Goal: Register for event/course

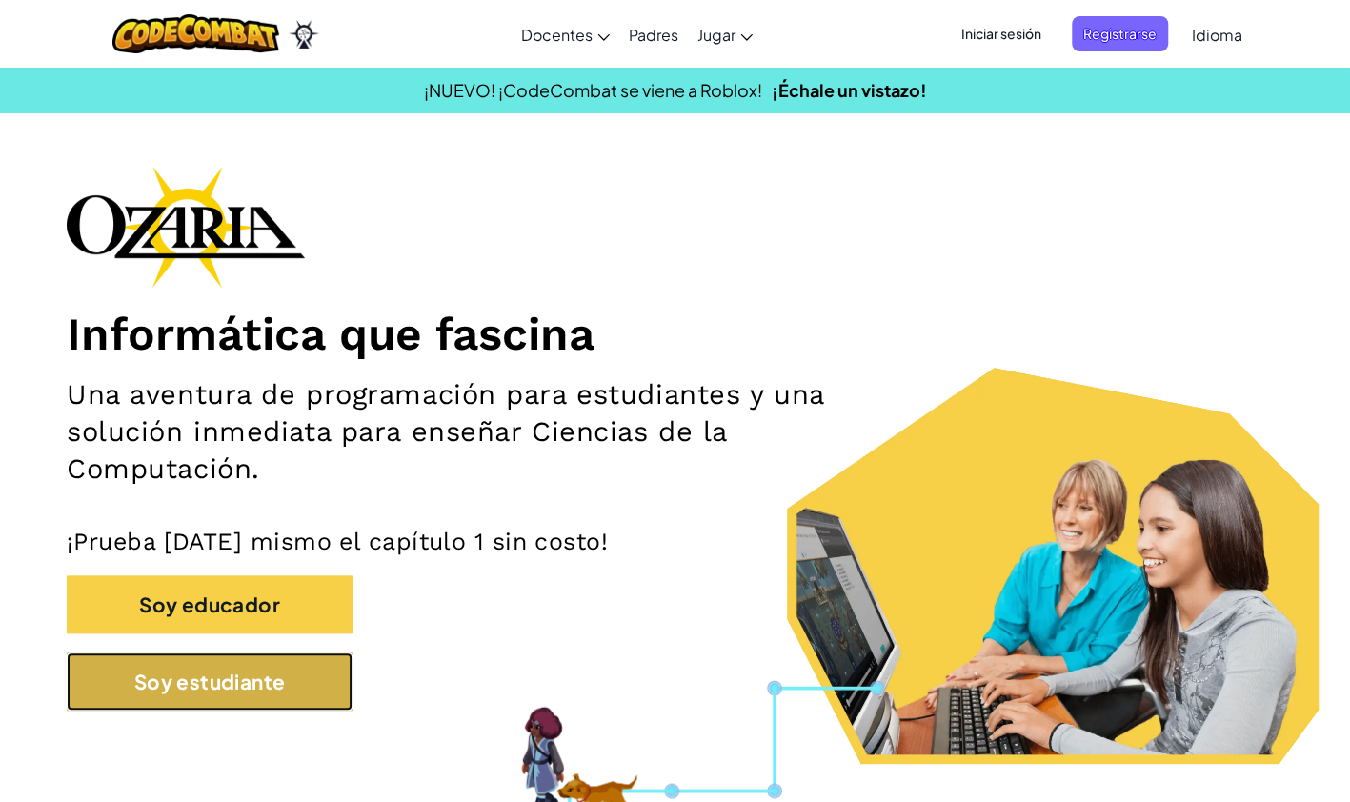
click at [294, 700] on button "Soy estudiante" at bounding box center [210, 682] width 286 height 58
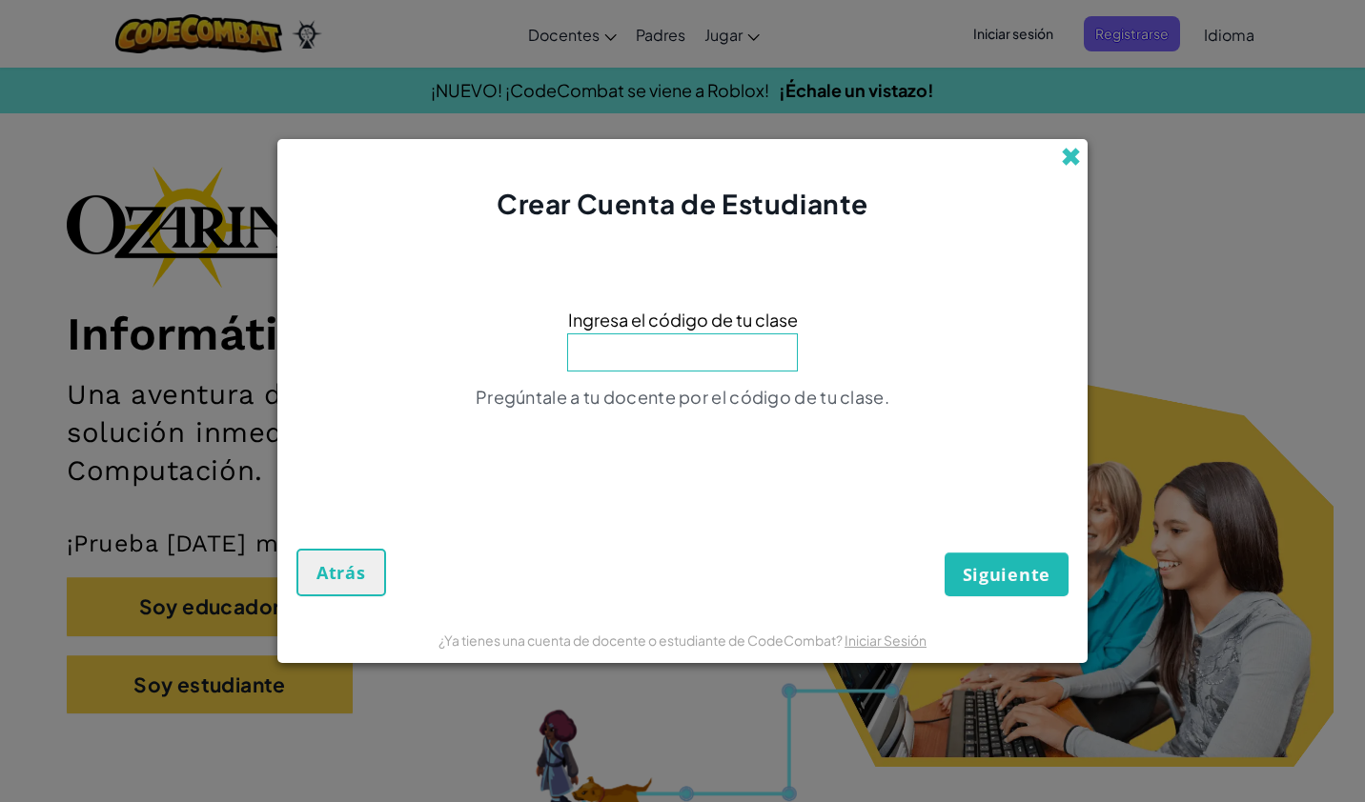
click at [1069, 149] on span at bounding box center [1071, 157] width 20 height 20
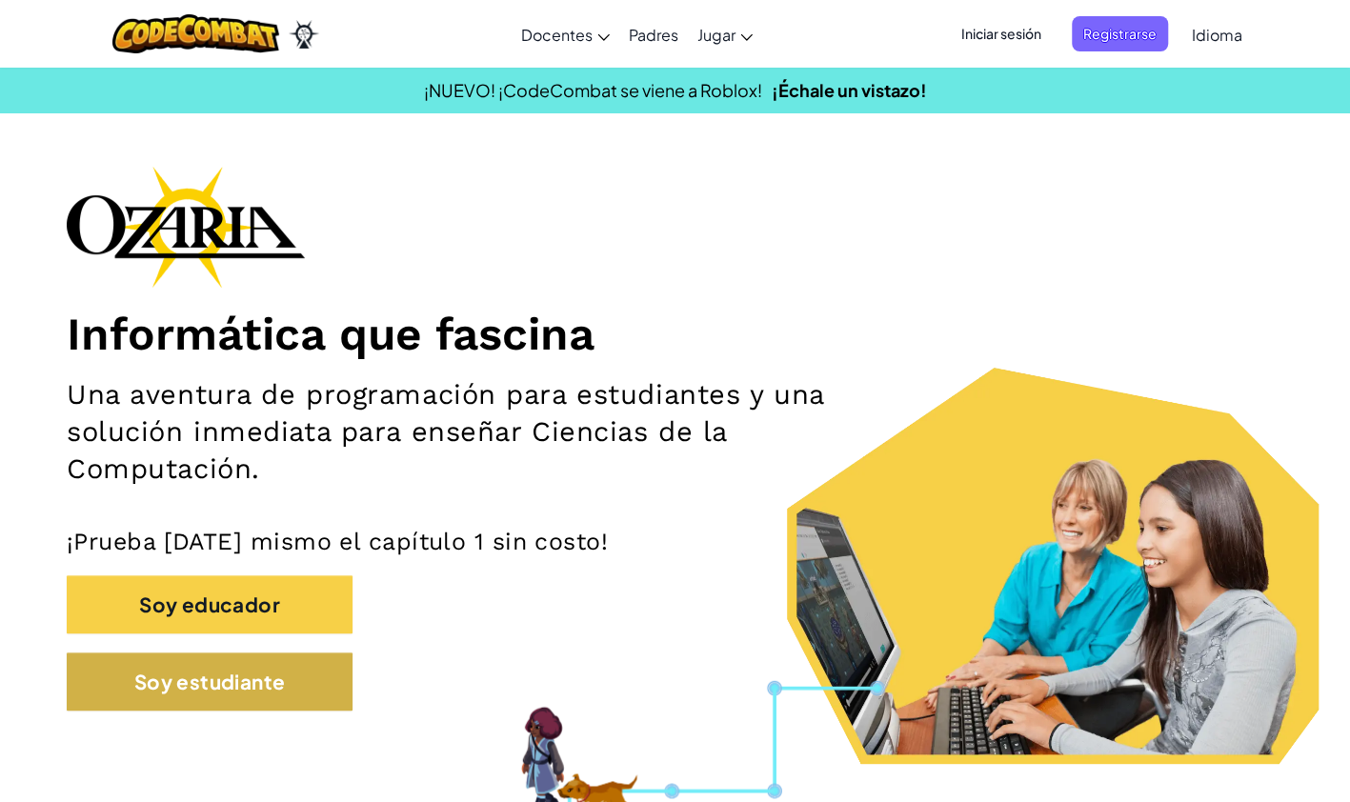
drag, startPoint x: 356, startPoint y: 688, endPoint x: 322, endPoint y: 681, distance: 35.0
click at [322, 681] on div "Soy estudiante" at bounding box center [675, 691] width 1217 height 77
click at [322, 681] on button "Soy estudiante" at bounding box center [210, 682] width 286 height 58
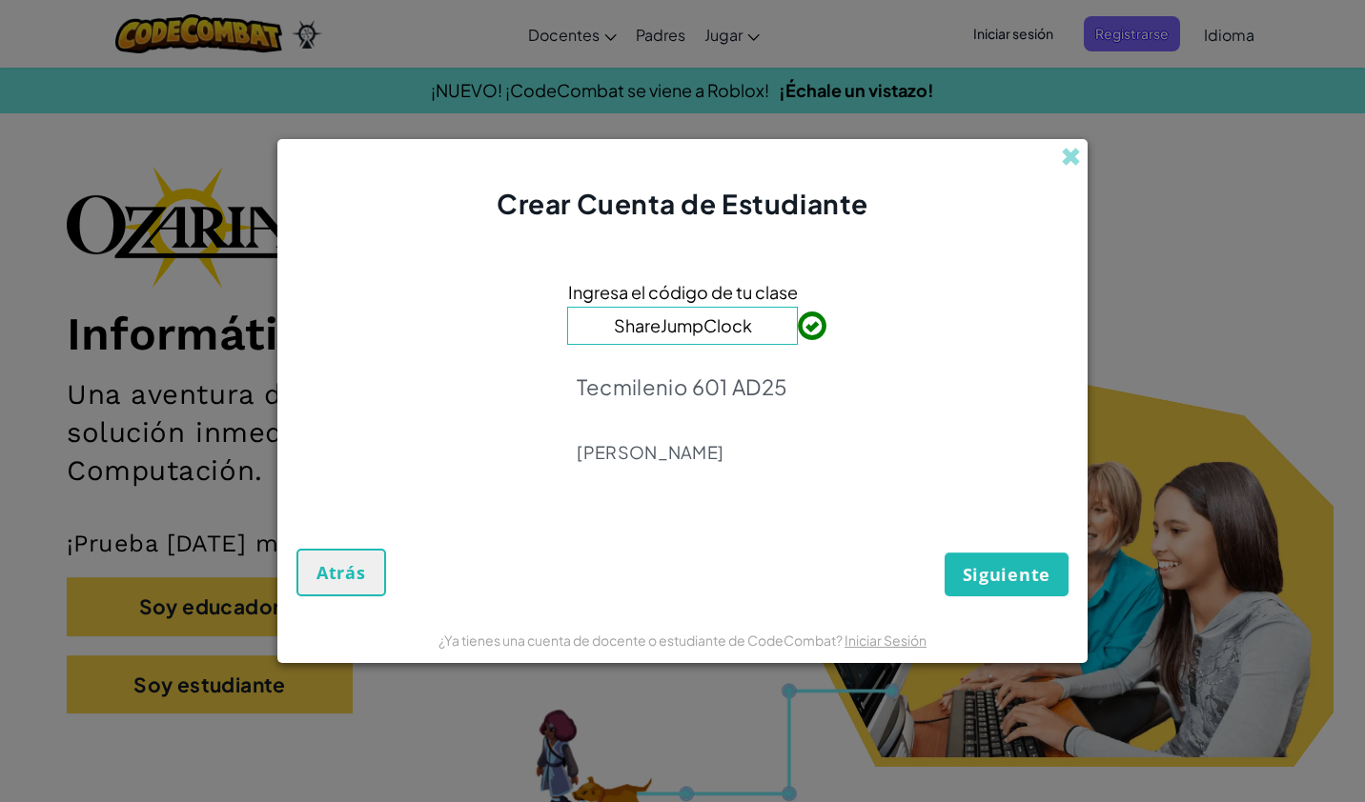
type input "ShareJumpClock"
click at [1014, 575] on span "Siguiente" at bounding box center [1007, 574] width 88 height 23
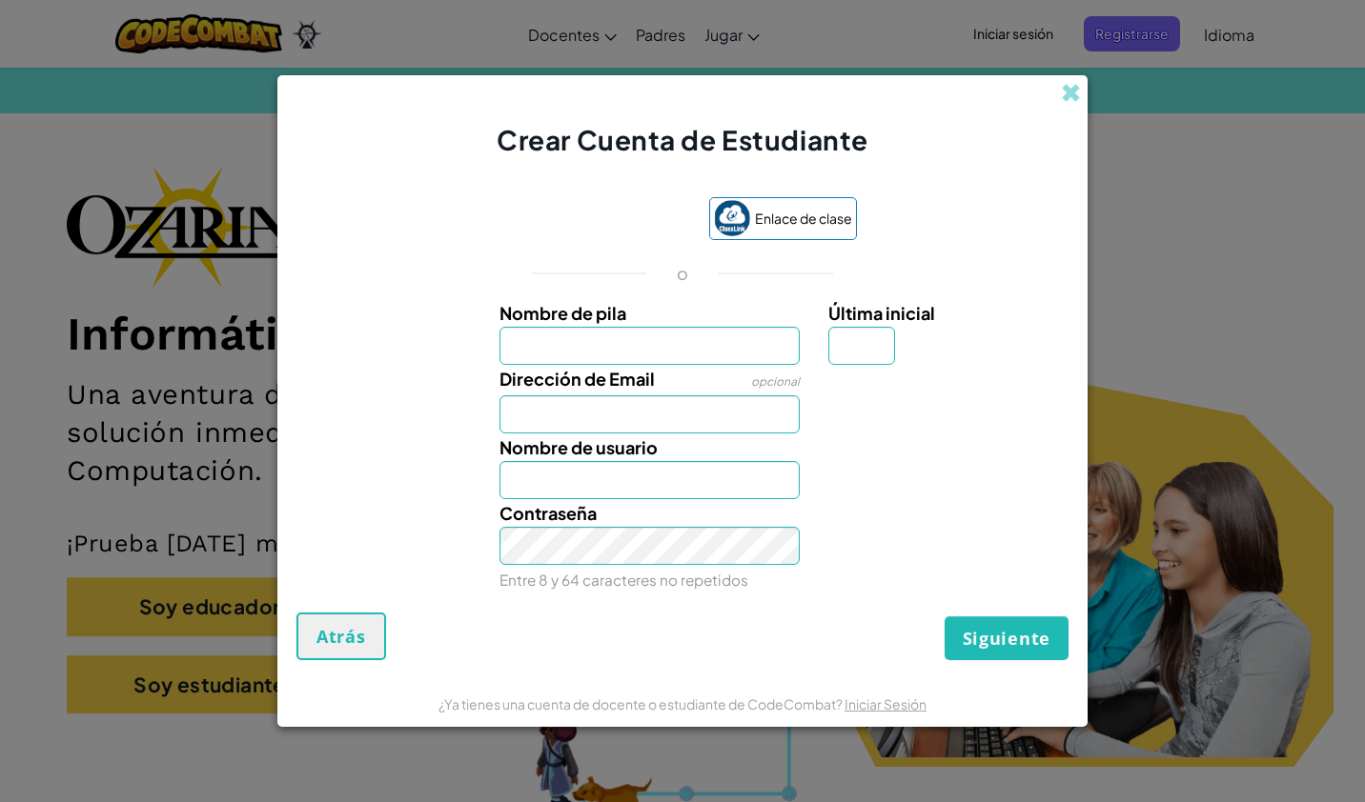
click at [692, 355] on input "Nombre de pila" at bounding box center [649, 346] width 301 height 38
click at [694, 359] on input "Nombre de pila" at bounding box center [649, 346] width 301 height 38
type input "Ania Valentina"
type input "I"
type input "Ania ValentinaI"
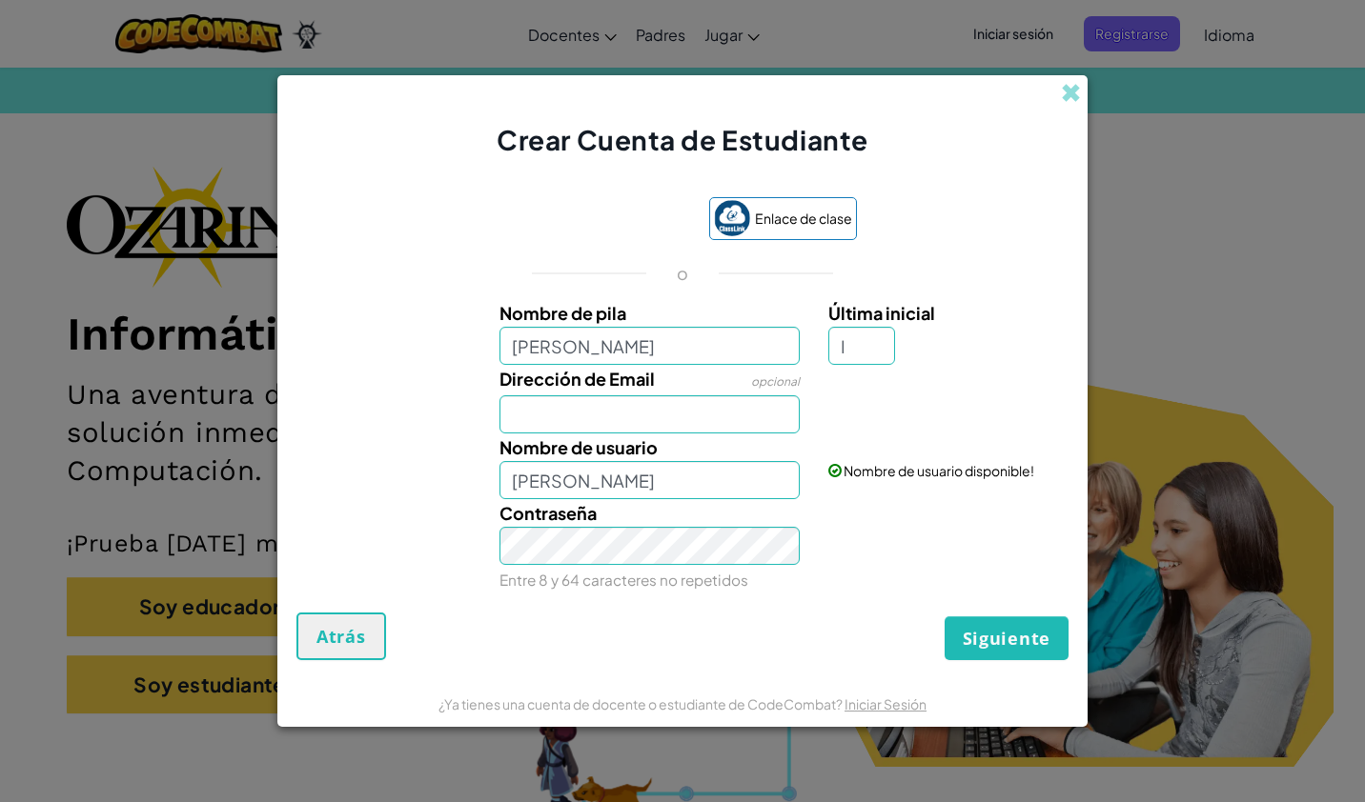
click at [453, 540] on div "Contraseña Entre 8 y 64 caracteres no repetidos" at bounding box center [682, 546] width 791 height 94
click at [686, 351] on input "Ania Valentina" at bounding box center [649, 346] width 301 height 38
type input "A"
type input "I"
click at [674, 496] on input "I" at bounding box center [649, 480] width 301 height 38
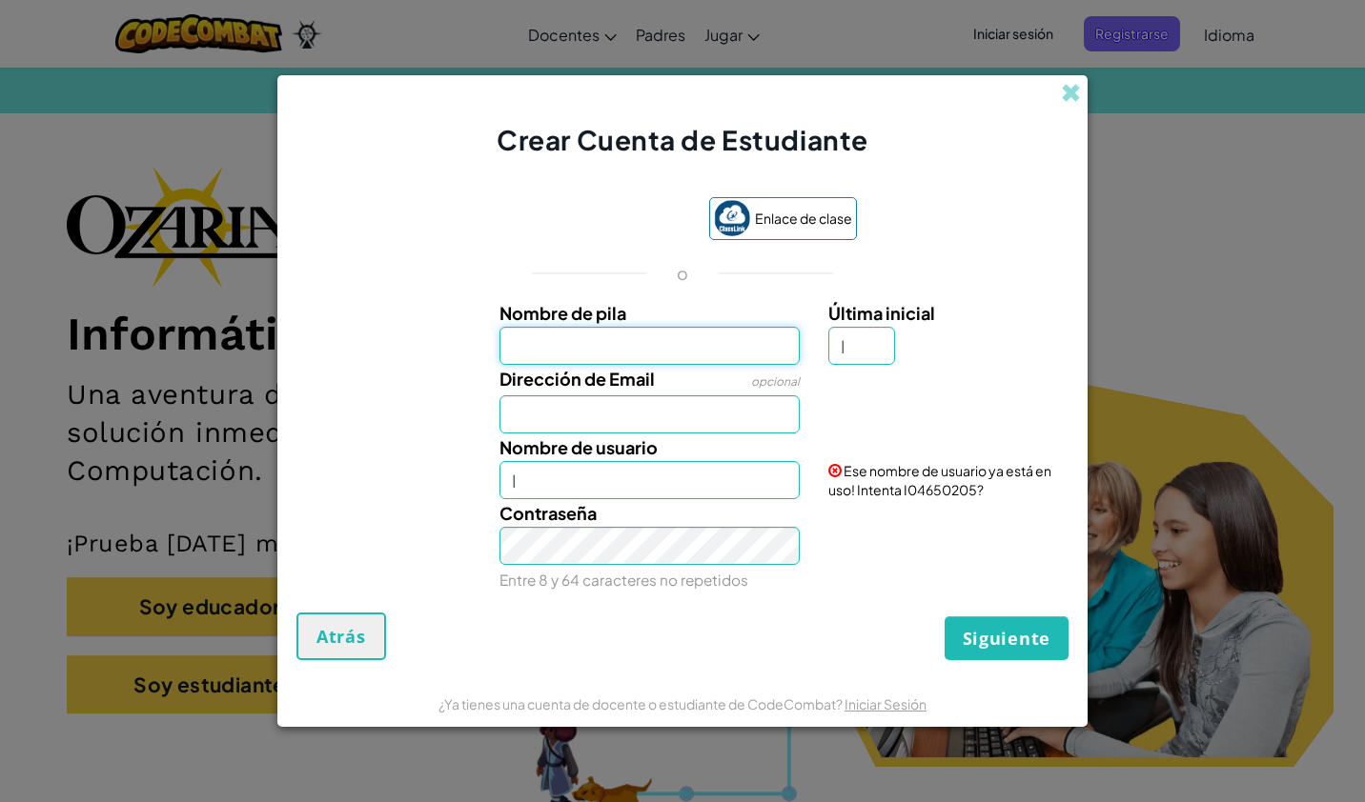
click at [696, 341] on input "Nombre de pila" at bounding box center [649, 346] width 301 height 38
type input "Ania Valentina"
type input "Ania ValentinaI"
type input "Ania Valentina Iturriaga Gonzalez"
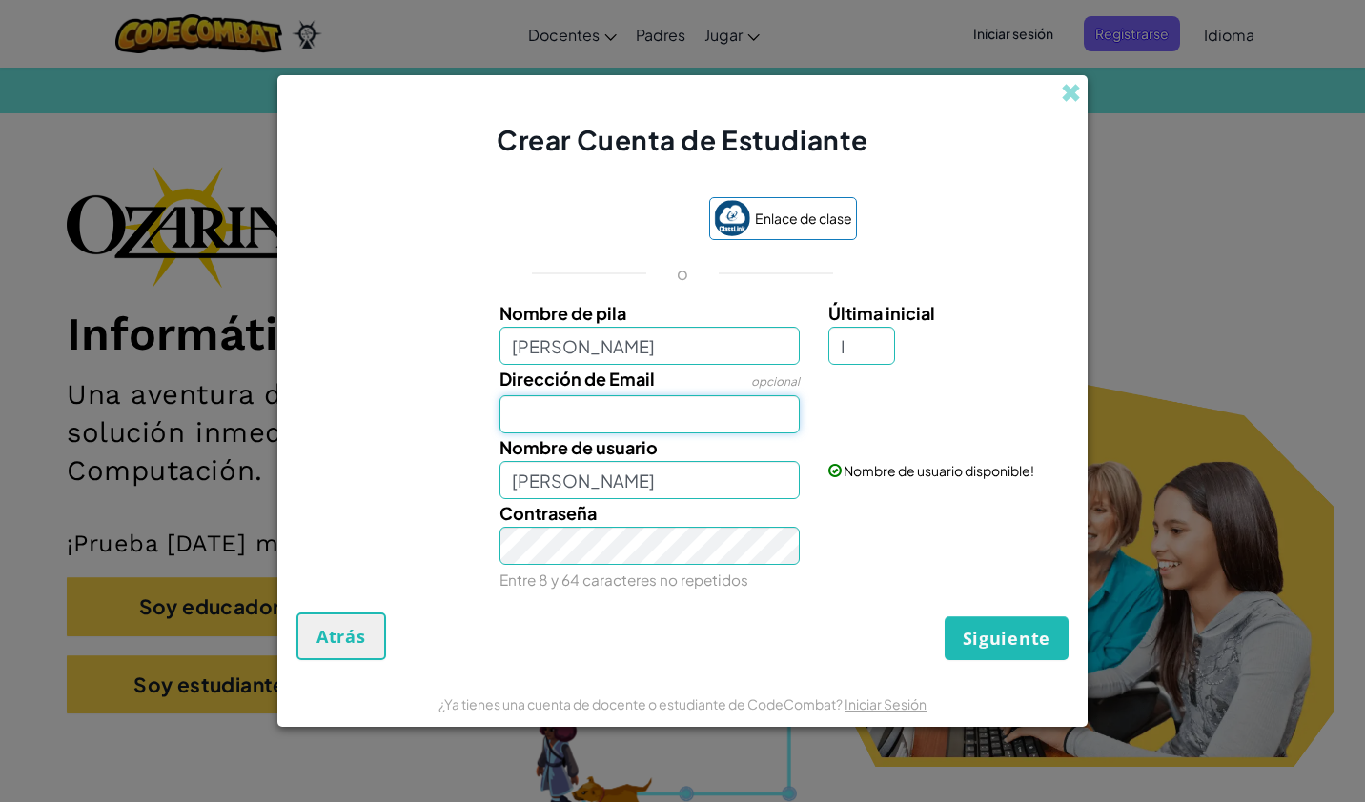
type input "Ania Valentina Iturriaga Gonzalez I"
click at [649, 410] on input "Dirección de Email" at bounding box center [649, 414] width 301 height 38
type input "Al07152784@tecmilenio.mx"
click at [602, 475] on input "Ania Valentina Iturriaga Gonzalez I" at bounding box center [649, 480] width 301 height 38
click at [604, 479] on input "Ania Valentina Iturriaga Gonzalez I" at bounding box center [649, 480] width 301 height 38
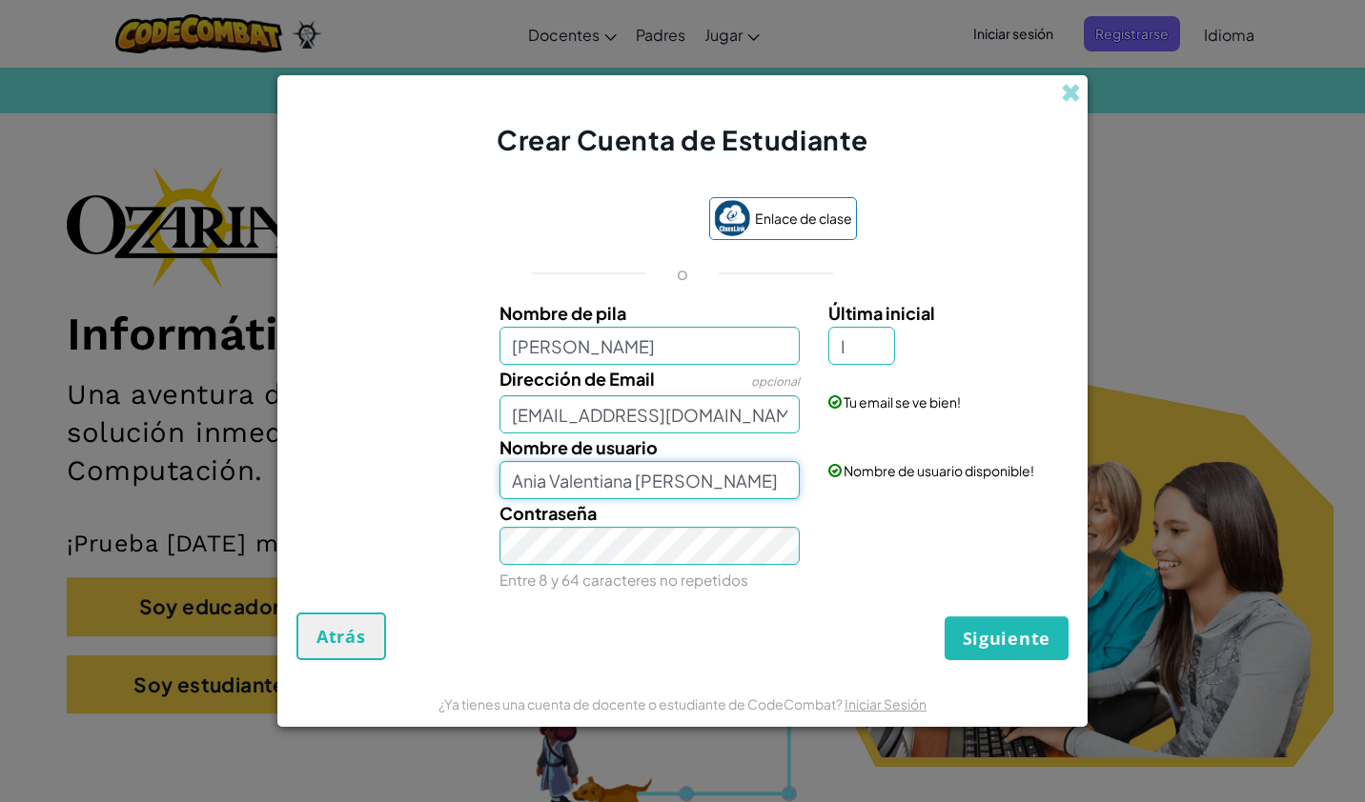
type input "Ania Valentina Iturriaga Gonzalez I"
click at [712, 518] on div "Contraseña Entre 8 y 64 caracteres no repetidos" at bounding box center [650, 546] width 330 height 94
click at [872, 356] on input "I" at bounding box center [861, 346] width 67 height 38
type input "a"
type input "Ania Valentina Iturriaga Gonzalez A"
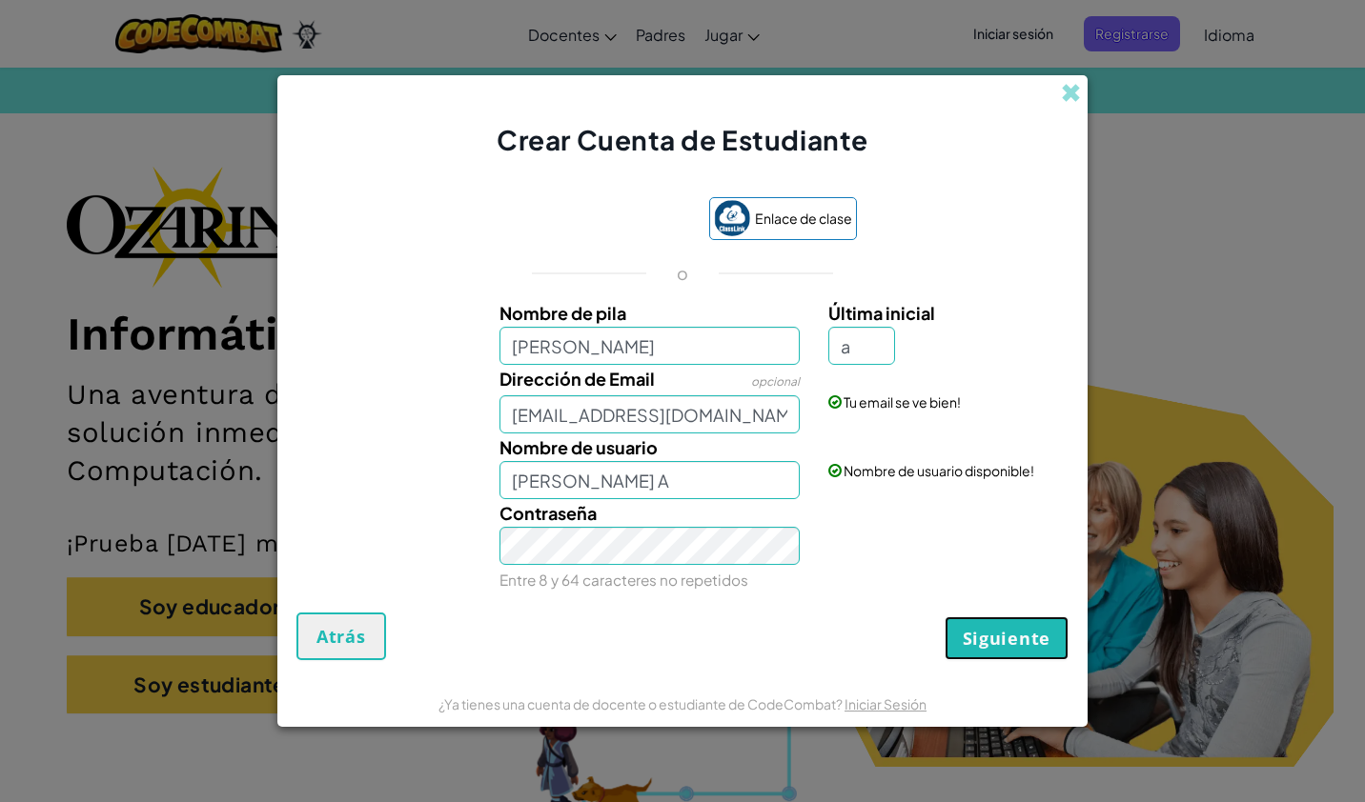
click at [1044, 637] on span "Siguiente" at bounding box center [1007, 638] width 88 height 23
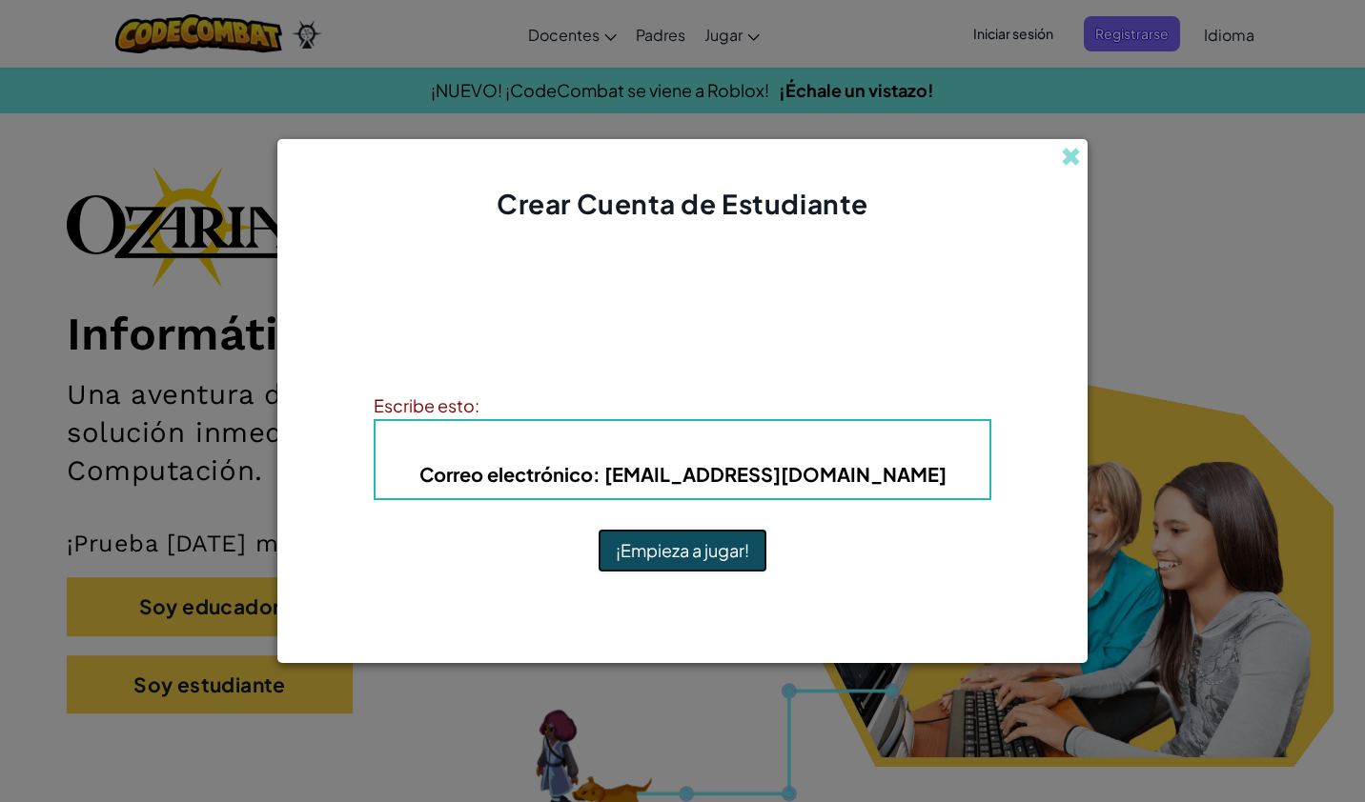
click at [635, 552] on button "¡Empieza a jugar!" at bounding box center [683, 551] width 170 height 44
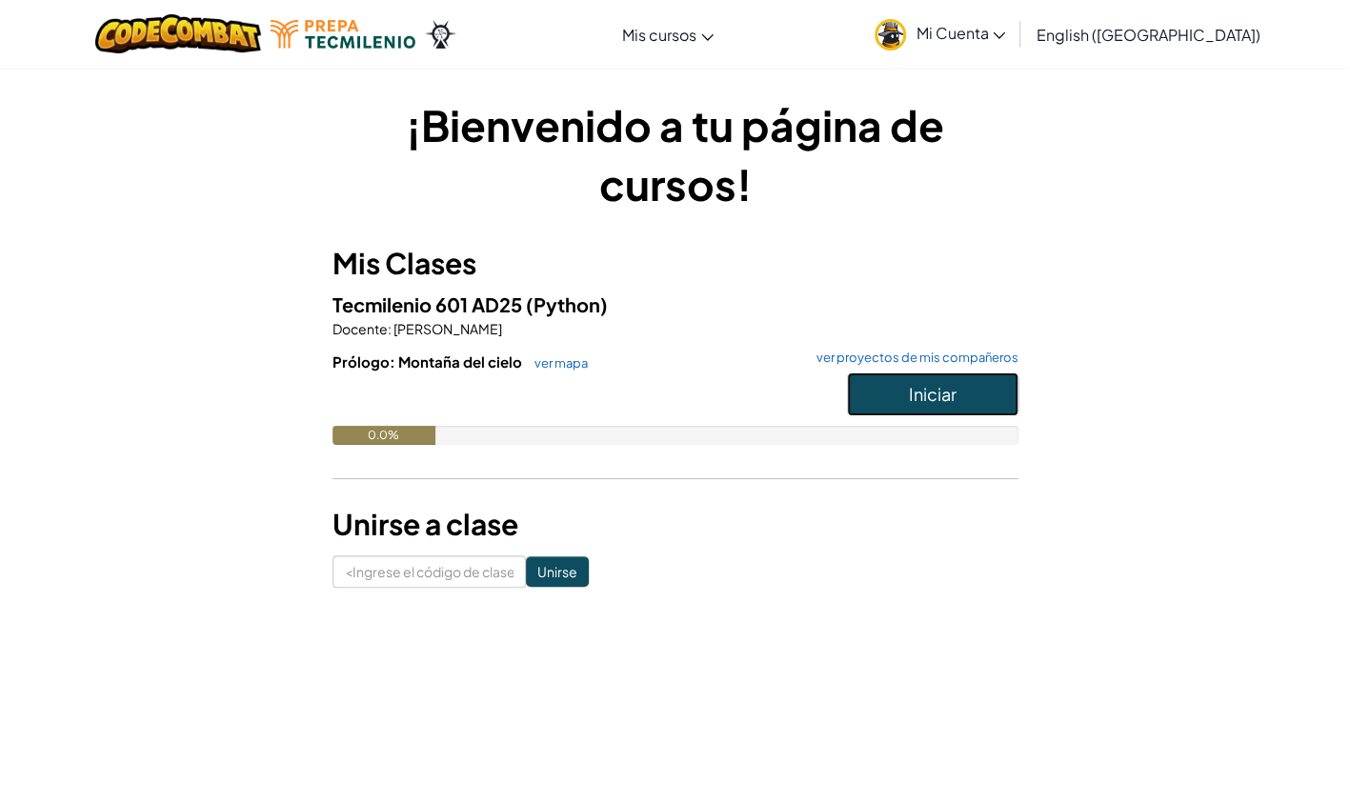
click at [963, 393] on button "Iniciar" at bounding box center [933, 395] width 172 height 44
click at [529, 576] on input "Unirse" at bounding box center [557, 572] width 63 height 30
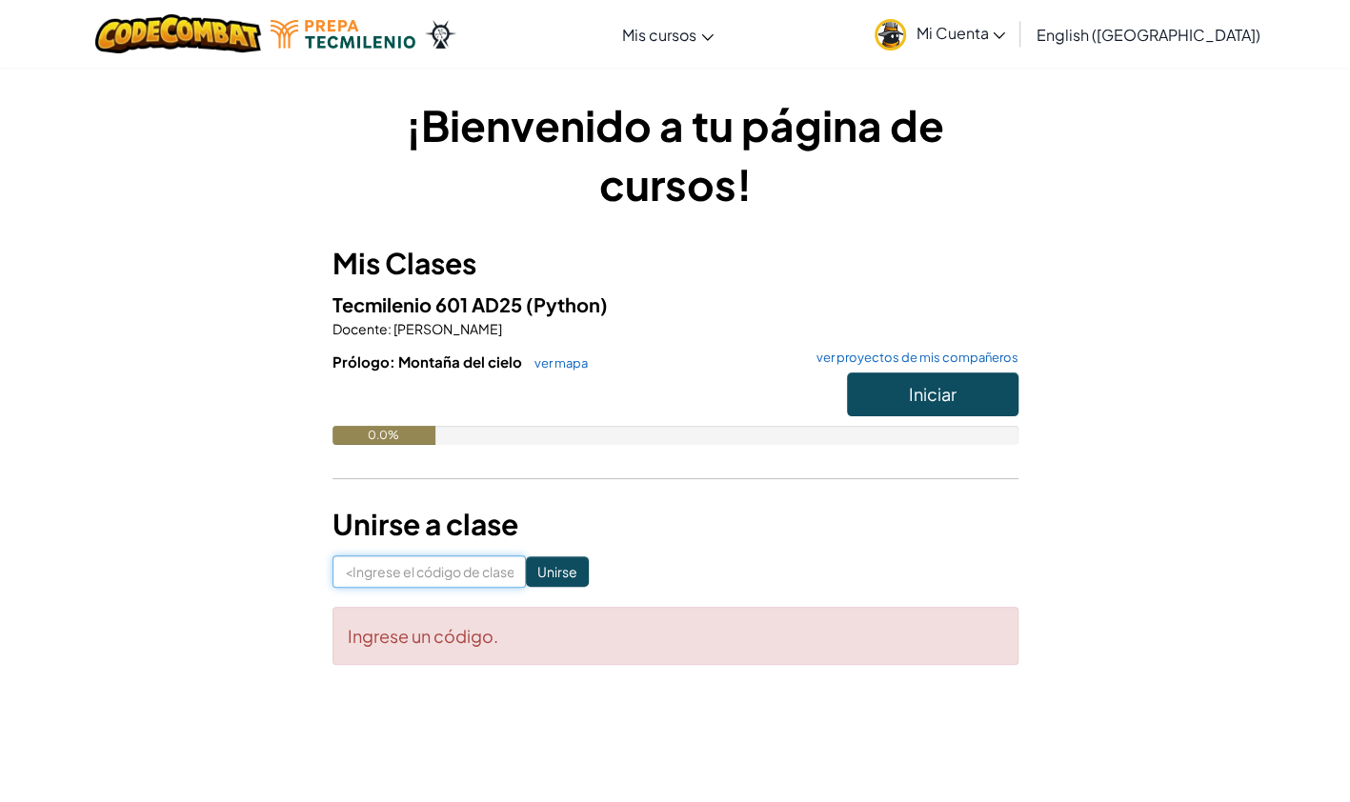
click at [438, 574] on input at bounding box center [429, 572] width 193 height 32
click at [934, 395] on span "Iniciar" at bounding box center [933, 394] width 48 height 22
